Goal: Transaction & Acquisition: Purchase product/service

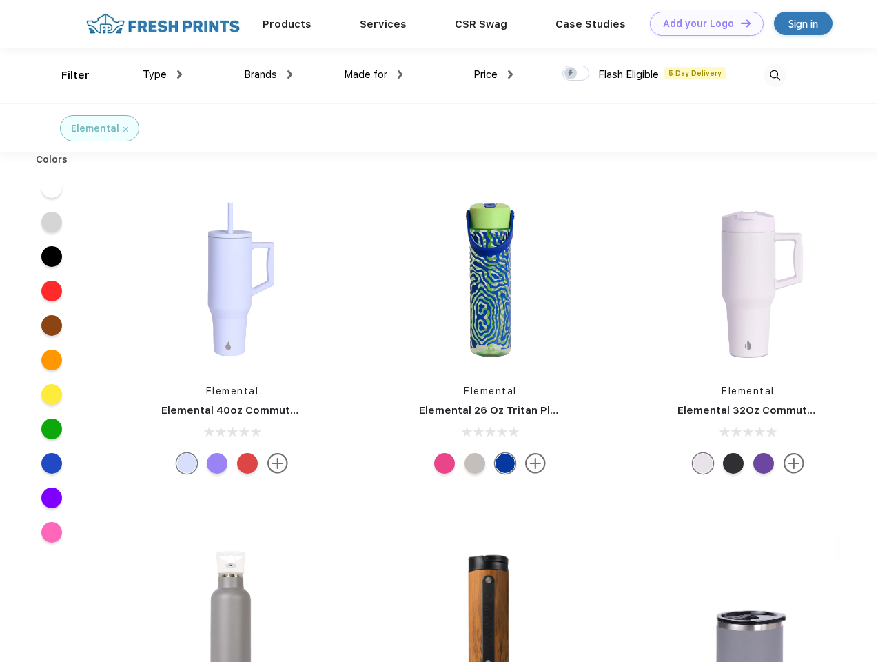
click at [702, 23] on link "Add your Logo Design Tool" at bounding box center [707, 24] width 114 height 24
click at [0, 0] on div "Design Tool" at bounding box center [0, 0] width 0 height 0
click at [740, 23] on link "Add your Logo Design Tool" at bounding box center [707, 24] width 114 height 24
click at [66, 75] on div "Filter" at bounding box center [75, 76] width 28 height 16
click at [163, 74] on span "Type" at bounding box center [155, 74] width 24 height 12
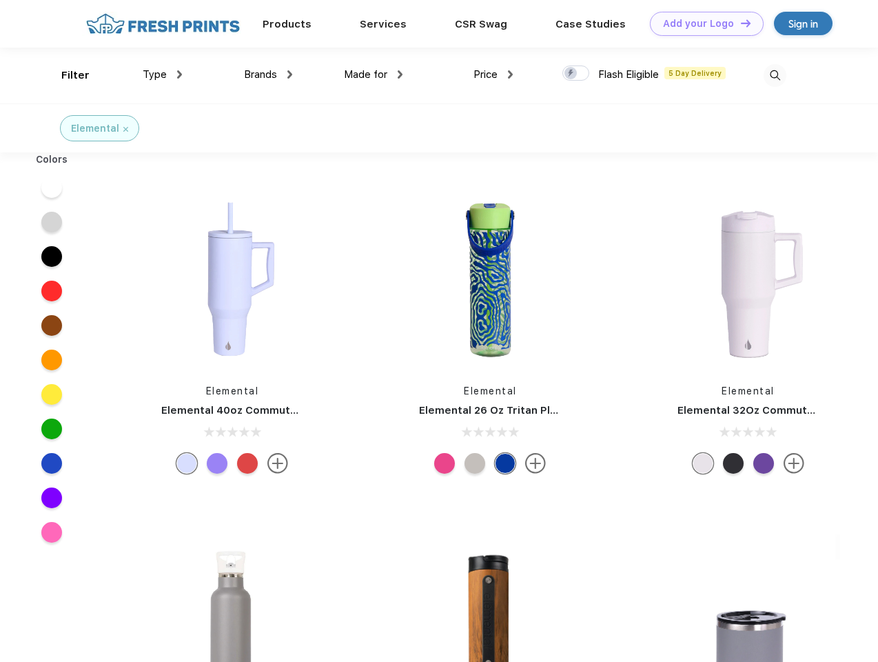
click at [268, 74] on span "Brands" at bounding box center [260, 74] width 33 height 12
click at [374, 74] on span "Made for" at bounding box center [365, 74] width 43 height 12
click at [494, 74] on span "Price" at bounding box center [486, 74] width 24 height 12
click at [576, 74] on div at bounding box center [576, 72] width 27 height 15
click at [571, 74] on input "checkbox" at bounding box center [567, 69] width 9 height 9
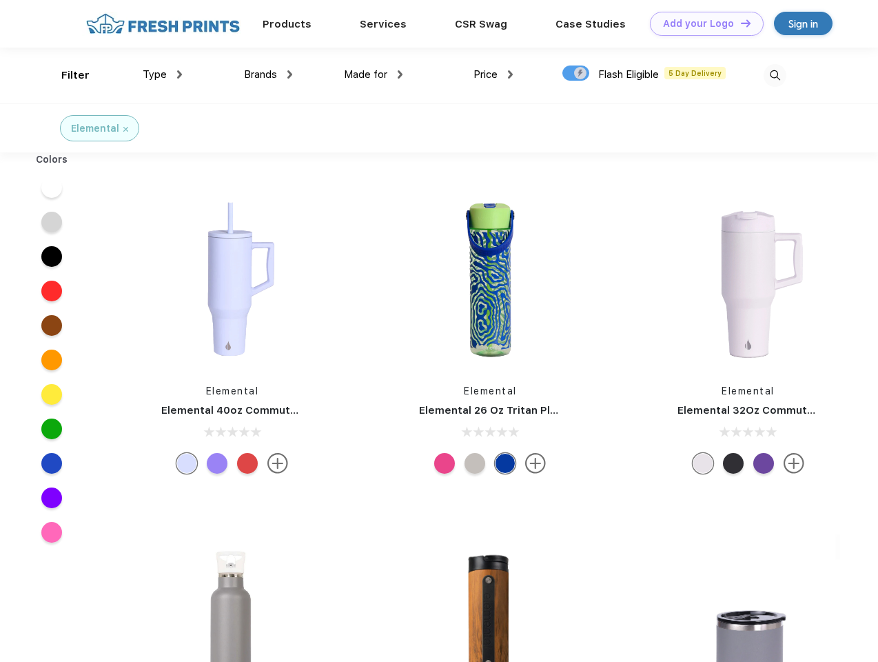
click at [775, 75] on img at bounding box center [775, 75] width 23 height 23
